Goal: Task Accomplishment & Management: Use online tool/utility

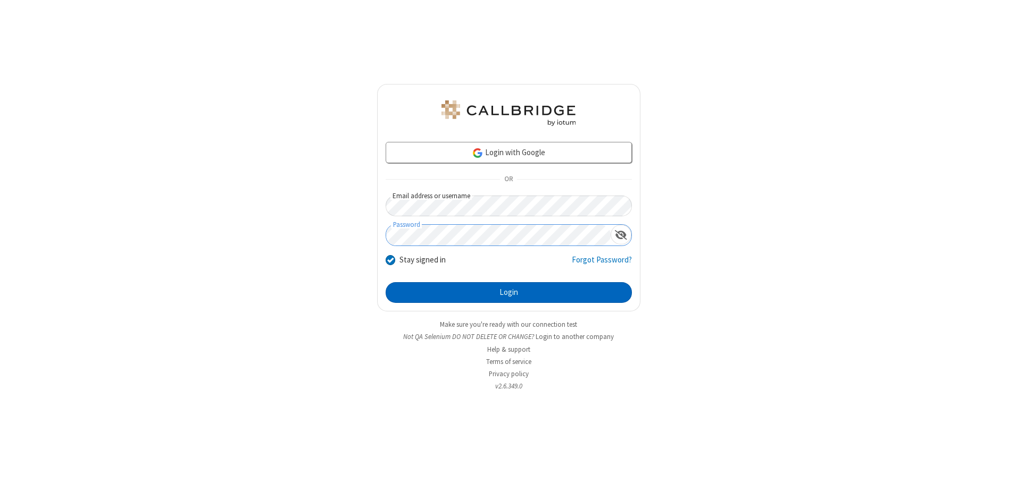
click at [508, 293] on button "Login" at bounding box center [509, 292] width 246 height 21
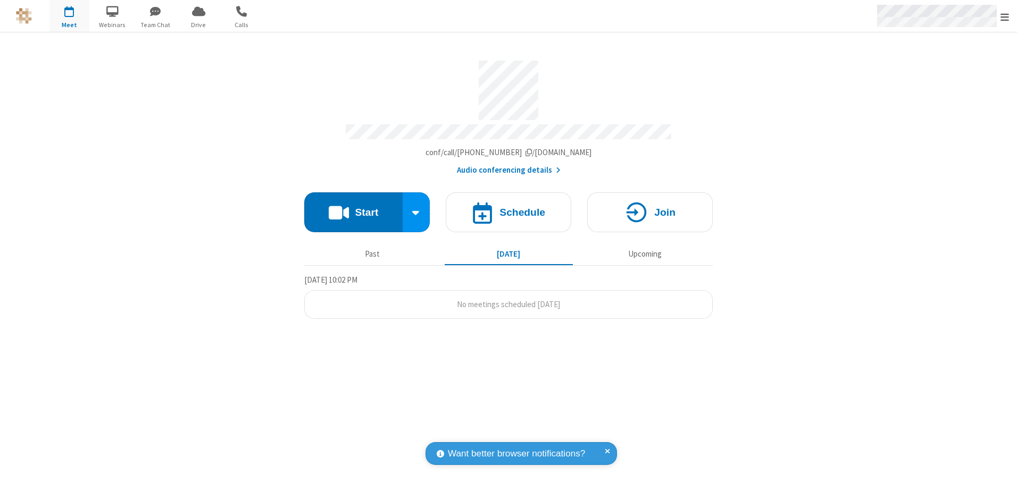
click at [1005, 16] on span "Open menu" at bounding box center [1004, 17] width 9 height 11
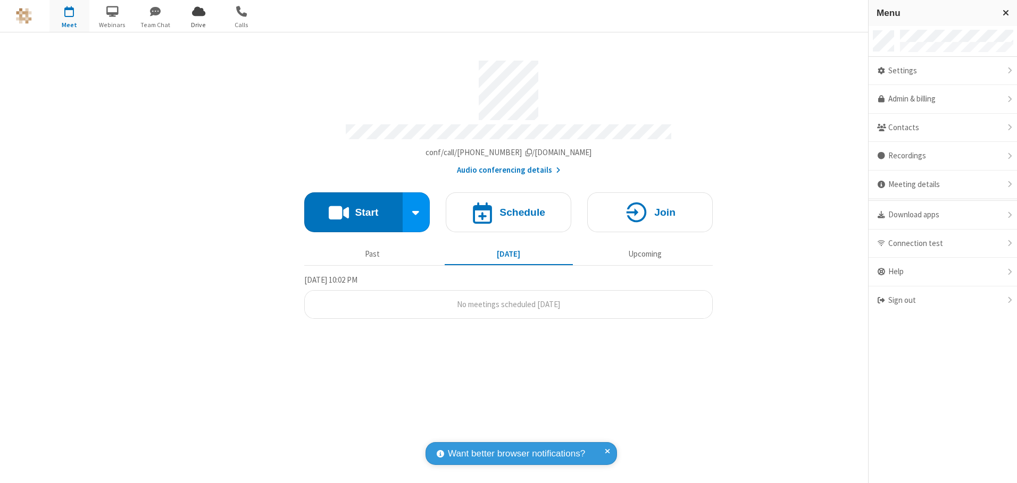
click at [198, 24] on span "Drive" at bounding box center [199, 25] width 40 height 10
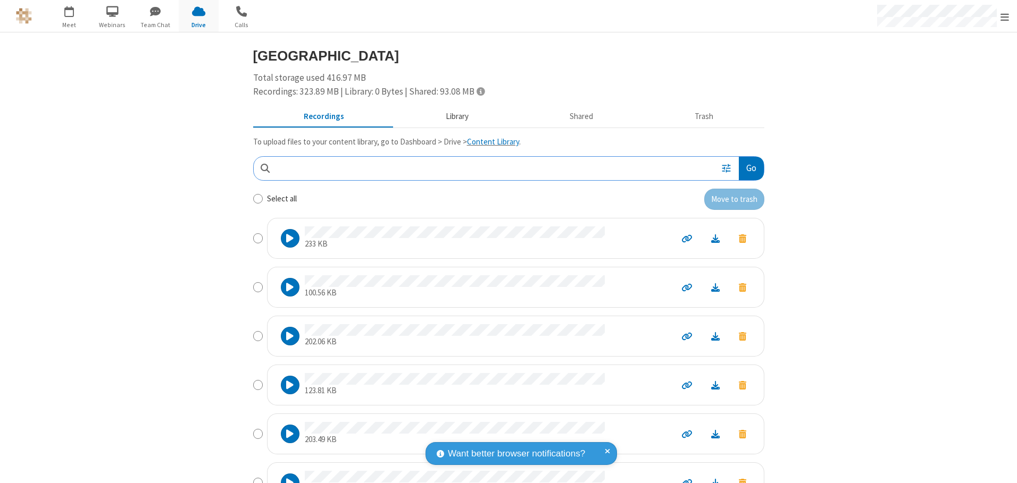
click at [452, 116] on button "Library" at bounding box center [457, 117] width 124 height 20
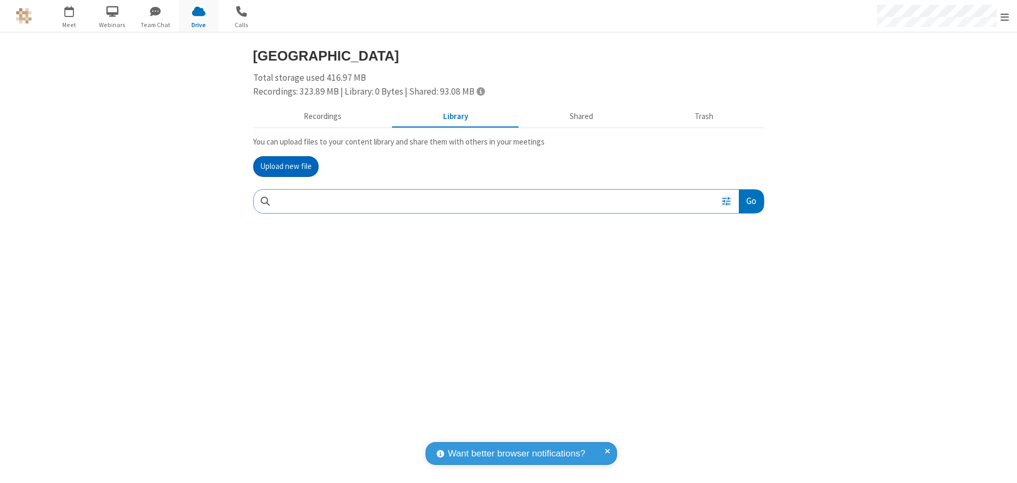
click at [286, 166] on button "Upload new file" at bounding box center [285, 166] width 65 height 21
